Goal: Complete application form

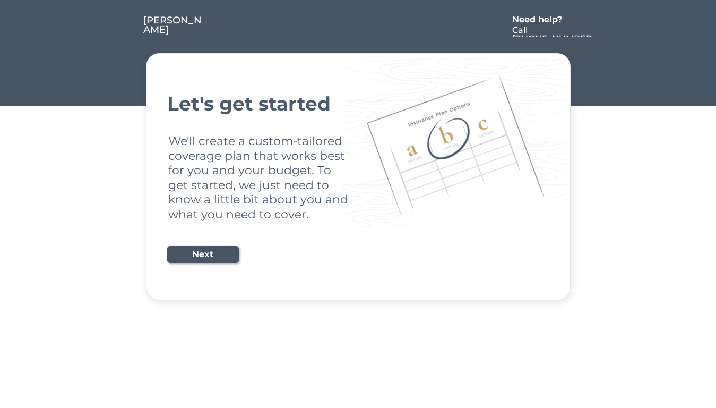
click at [358, 204] on div "Let's get started We'll create a custom-tailored coverage plan that works best …" at bounding box center [358, 176] width 382 height 220
click at [358, 150] on div "Let's get started We'll create a custom-tailored coverage plan that works best …" at bounding box center [358, 176] width 382 height 220
click at [359, 19] on div at bounding box center [355, 25] width 303 height 21
click at [359, 26] on div at bounding box center [355, 25] width 303 height 21
click at [123, 26] on div at bounding box center [124, 25] width 40 height 21
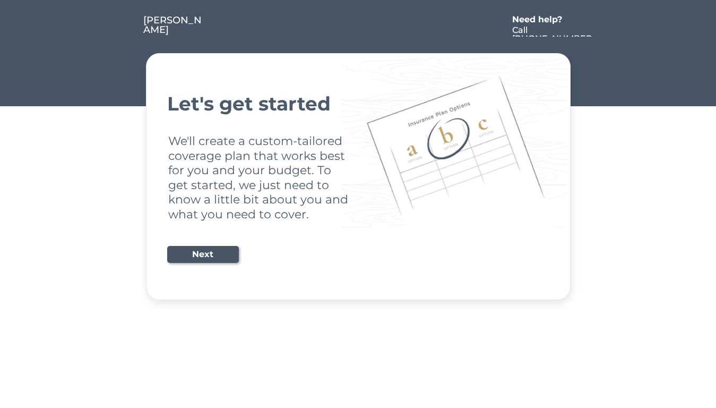
click at [356, 26] on div at bounding box center [355, 25] width 303 height 21
click at [543, 21] on div "Need help?" at bounding box center [543, 19] width 61 height 8
click at [604, 26] on div at bounding box center [603, 25] width 19 height 21
click at [125, 37] on div at bounding box center [125, 36] width 5 height 5
click at [359, 176] on div "Let's get started We'll create a custom-tailored coverage plan that works best …" at bounding box center [358, 176] width 382 height 220
